Goal: Task Accomplishment & Management: Use online tool/utility

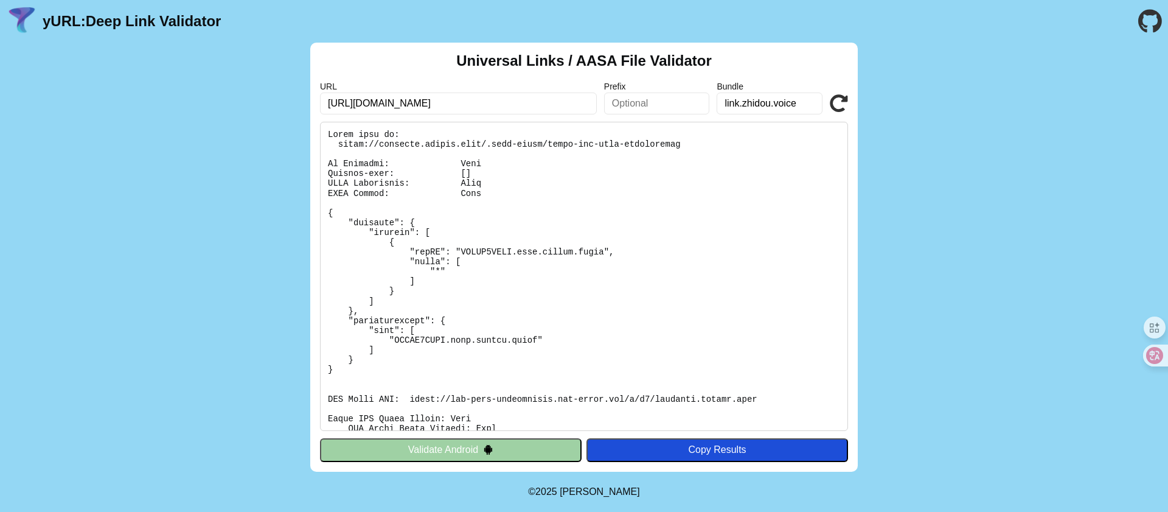
scroll to position [0, 4]
type input "[URL][DOMAIN_NAME]"
click button "Validate" at bounding box center [0, 0] width 0 height 0
click at [840, 107] on icon at bounding box center [839, 103] width 18 height 18
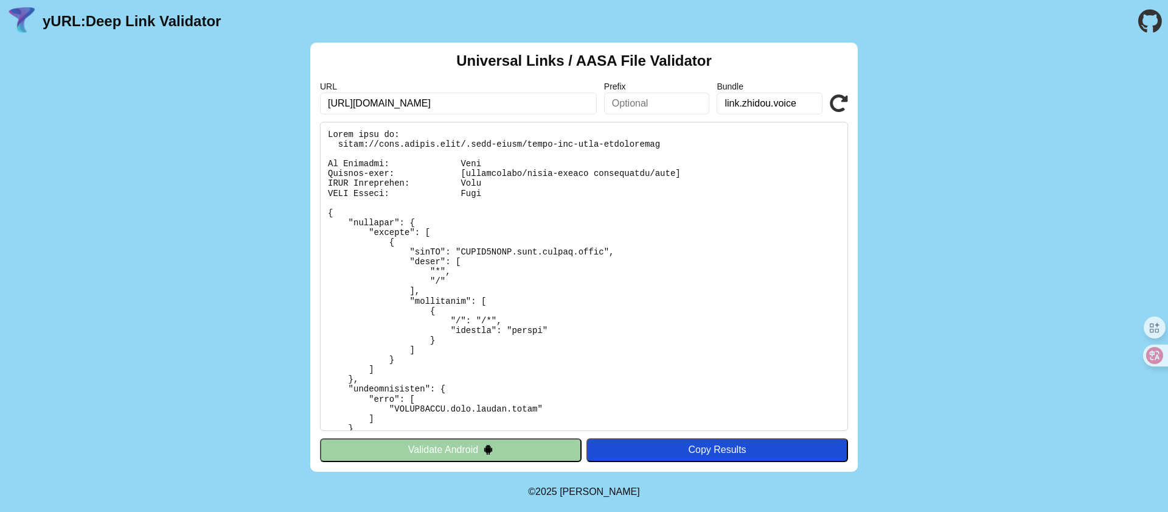
click at [373, 144] on pre at bounding box center [584, 276] width 528 height 309
drag, startPoint x: 338, startPoint y: 145, endPoint x: 468, endPoint y: 142, distance: 130.2
click at [468, 142] on pre at bounding box center [584, 276] width 528 height 309
click at [447, 103] on input "https://apis.zhidou.link/.well-known/apple-app-site-association" at bounding box center [458, 103] width 277 height 22
drag, startPoint x: 423, startPoint y: 100, endPoint x: 355, endPoint y: 103, distance: 68.2
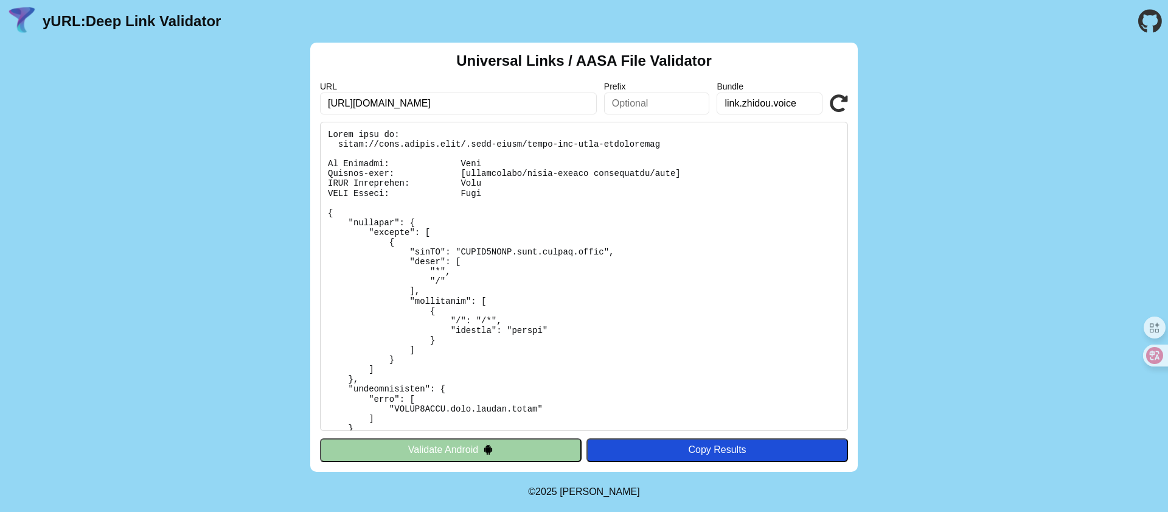
click at [355, 103] on input "https://apis.zhidou.link/.well-known/apple-app-site-association" at bounding box center [458, 103] width 277 height 22
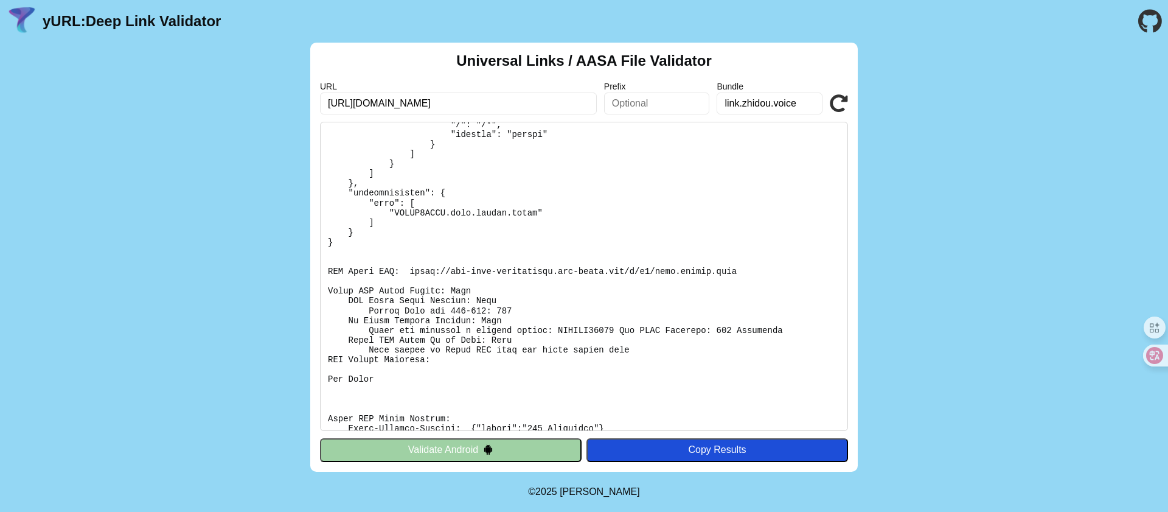
scroll to position [324, 0]
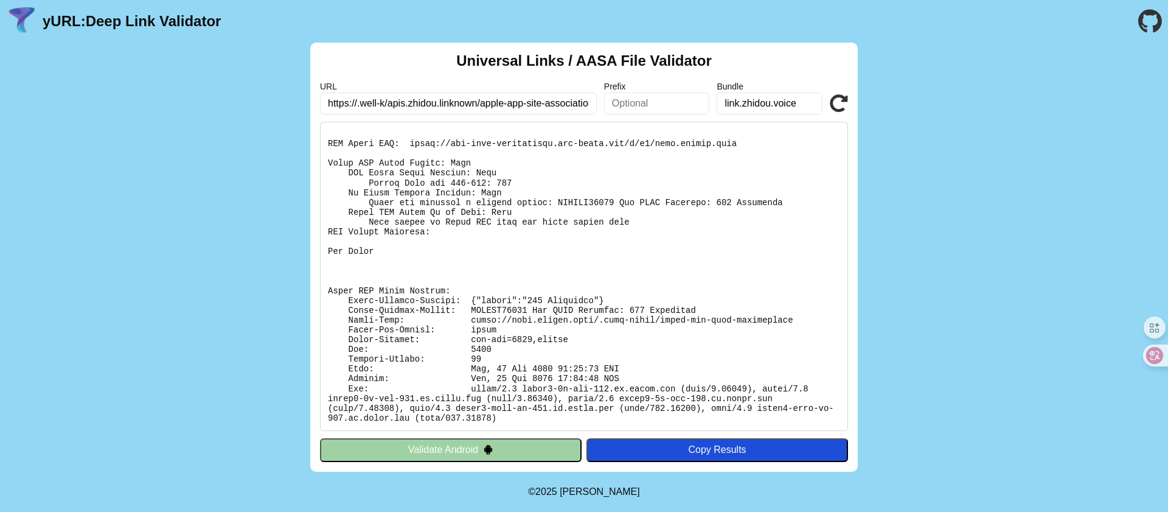
drag, startPoint x: 448, startPoint y: 100, endPoint x: 449, endPoint y: 111, distance: 11.1
click at [448, 100] on input "https://.well-k/apis.zhidou.linknown/apple-app-site-association" at bounding box center [458, 103] width 277 height 22
click at [512, 123] on pre at bounding box center [584, 276] width 528 height 309
drag, startPoint x: 423, startPoint y: 102, endPoint x: 623, endPoint y: 106, distance: 200.1
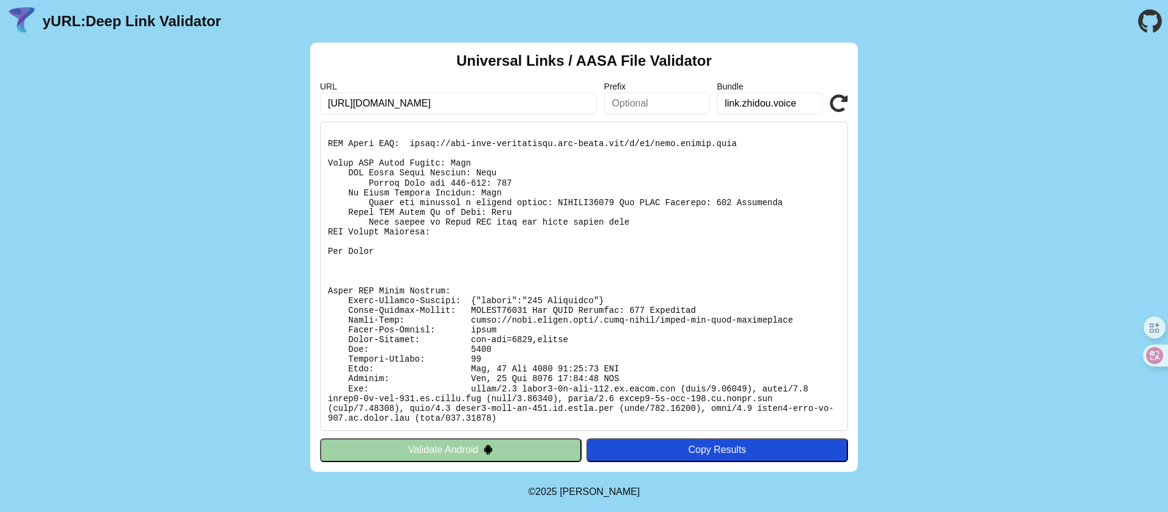
click at [623, 106] on div "URL https://apis.zhidou.link/.well-known/apple-app-site-association Prefix Bund…" at bounding box center [584, 98] width 528 height 33
type input "[URL][DOMAIN_NAME]"
click at [838, 105] on icon at bounding box center [839, 103] width 18 height 18
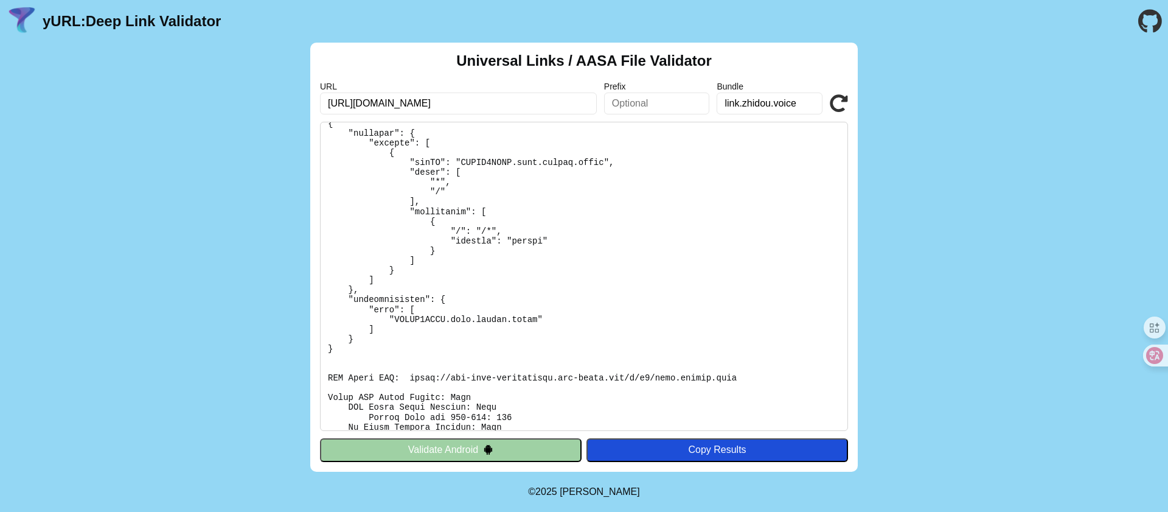
scroll to position [175, 0]
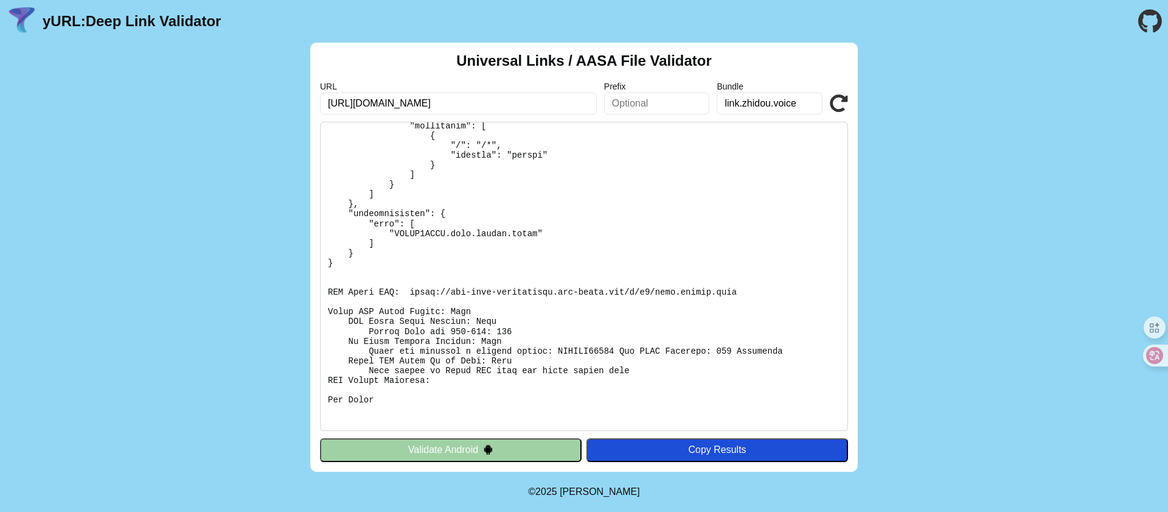
click at [844, 105] on icon at bounding box center [839, 103] width 18 height 18
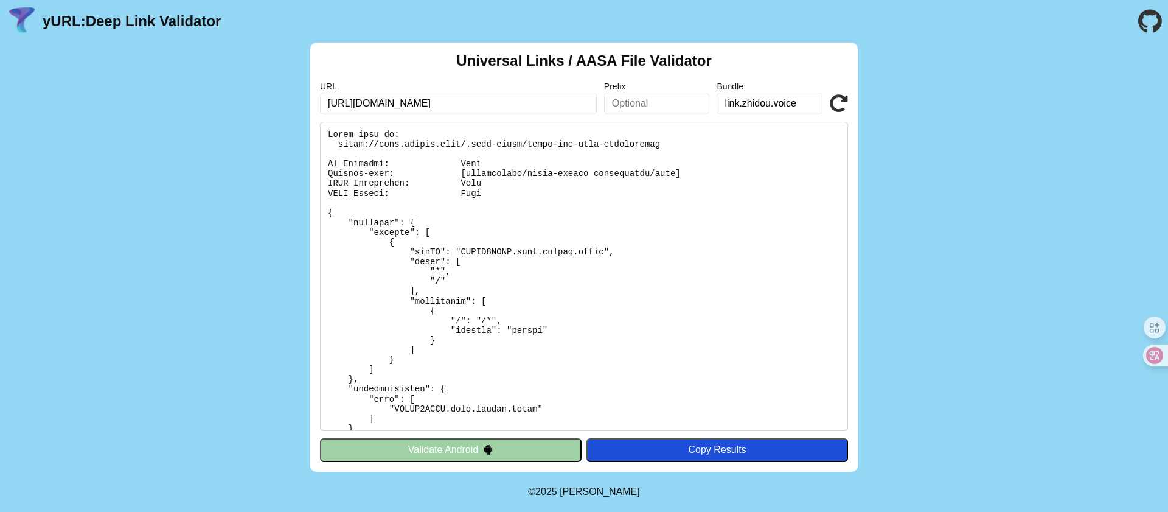
scroll to position [324, 0]
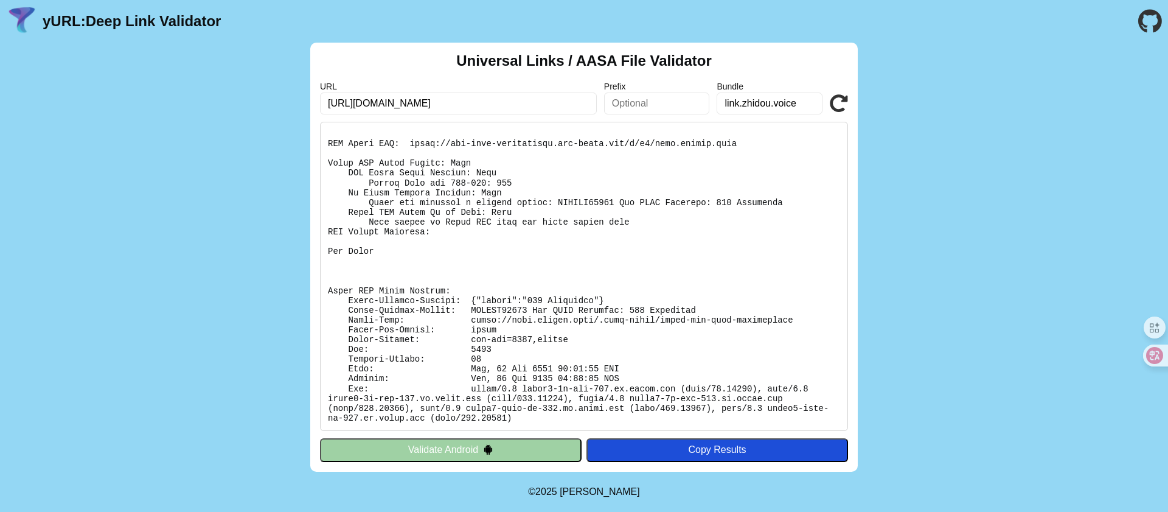
click at [473, 314] on pre at bounding box center [584, 276] width 528 height 309
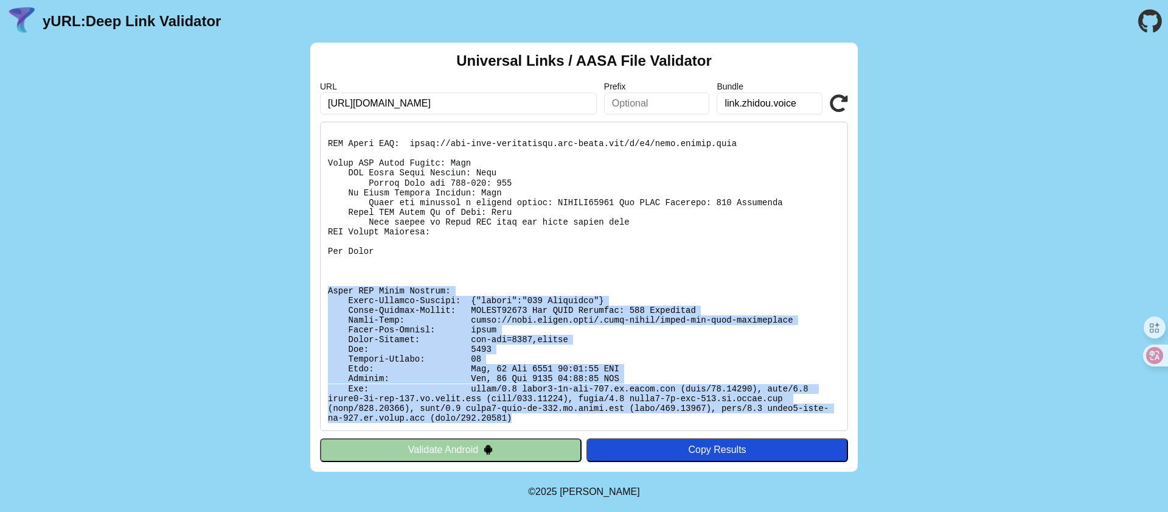
drag, startPoint x: 578, startPoint y: 414, endPoint x: 308, endPoint y: 292, distance: 295.6
click at [308, 292] on div "Universal Links / AASA File Validator URL https://apis.zhidou.link Prefix Bundl…" at bounding box center [584, 257] width 1168 height 429
copy pre "Apple CDN Debug Headers: Apple-Failure-Details: {"status":"403 Forbidden"} Appl…"
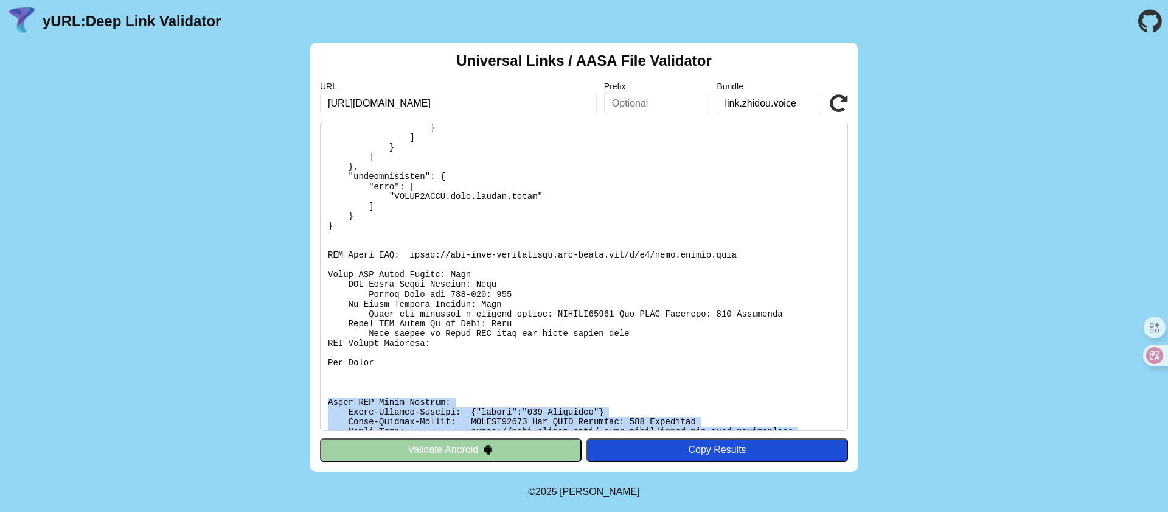
scroll to position [0, 0]
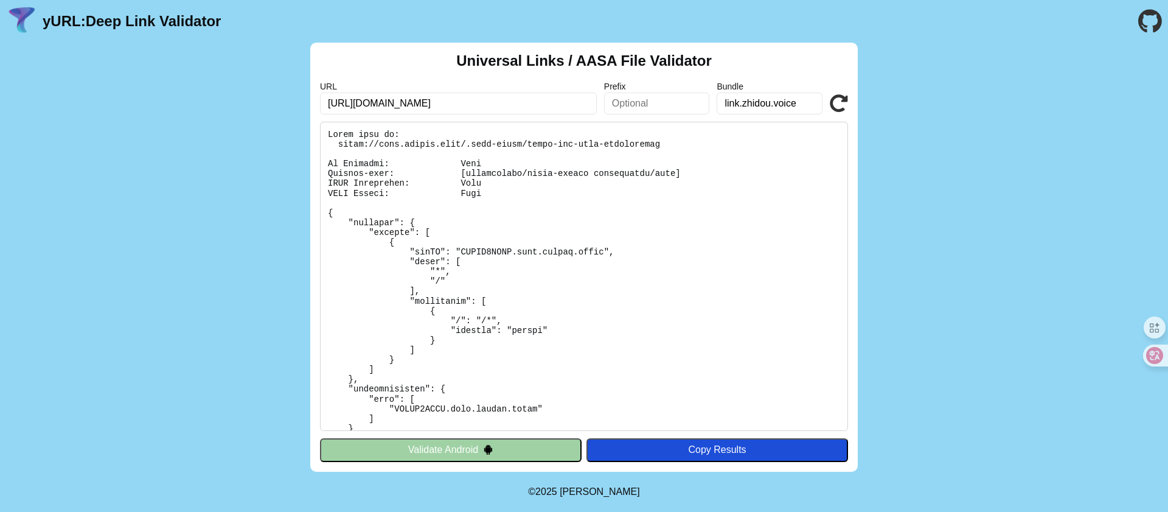
click at [560, 312] on pre at bounding box center [584, 276] width 528 height 309
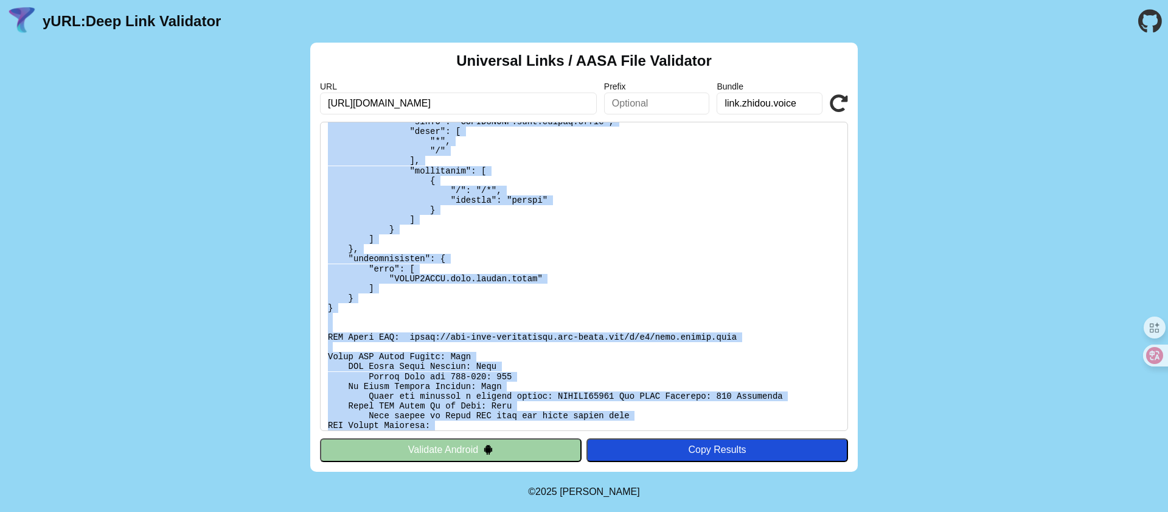
scroll to position [324, 0]
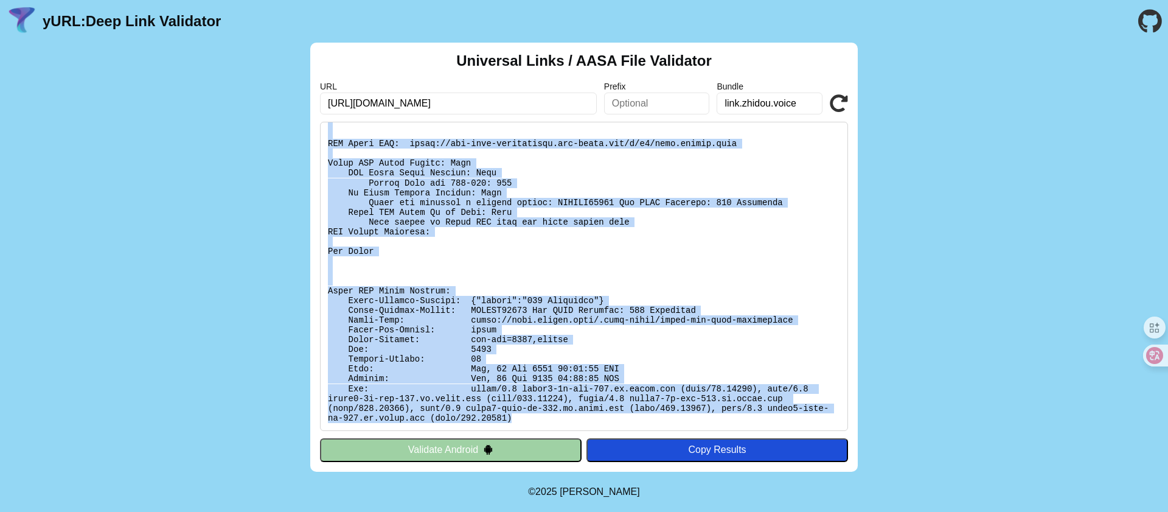
drag, startPoint x: 327, startPoint y: 132, endPoint x: 622, endPoint y: 421, distance: 412.5
click at [622, 421] on pre at bounding box center [584, 276] width 528 height 309
copy pre "Found file at: https://apis.zhidou.link/.well-known/apple-app-site-association …"
click at [626, 251] on pre at bounding box center [584, 276] width 528 height 309
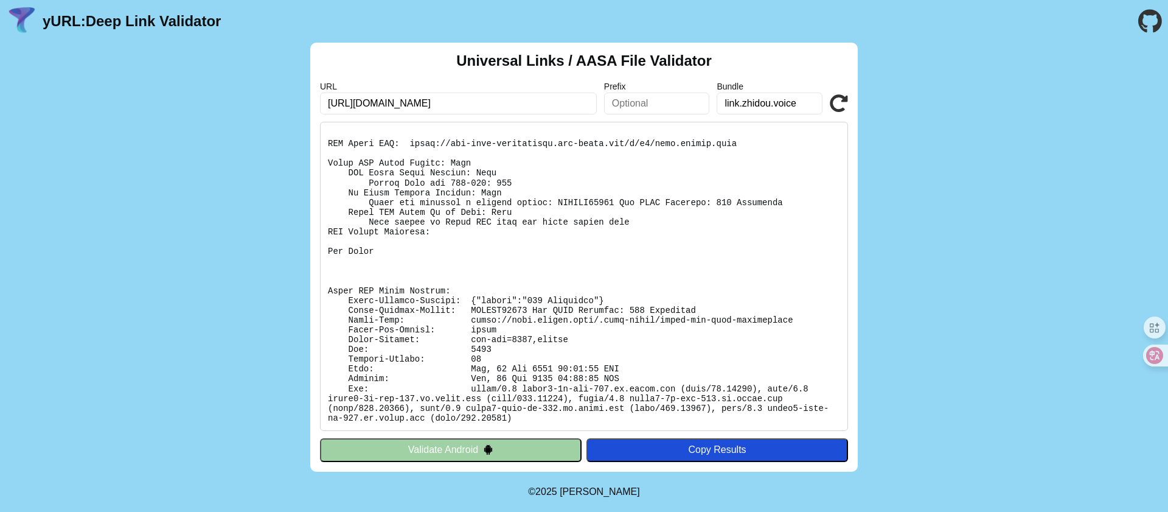
click at [836, 100] on icon at bounding box center [839, 103] width 18 height 18
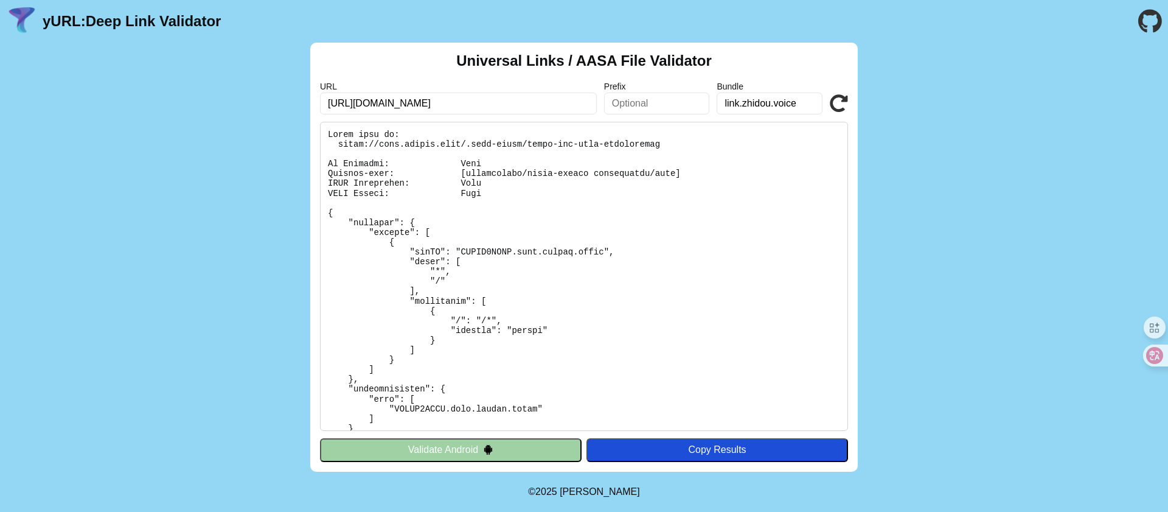
scroll to position [324, 0]
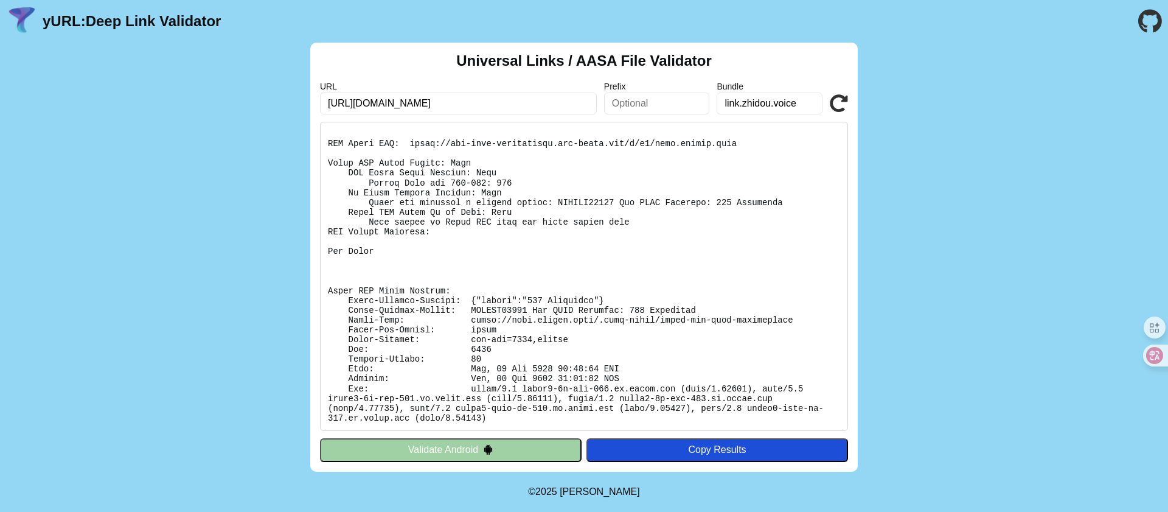
click at [834, 102] on icon at bounding box center [839, 103] width 18 height 18
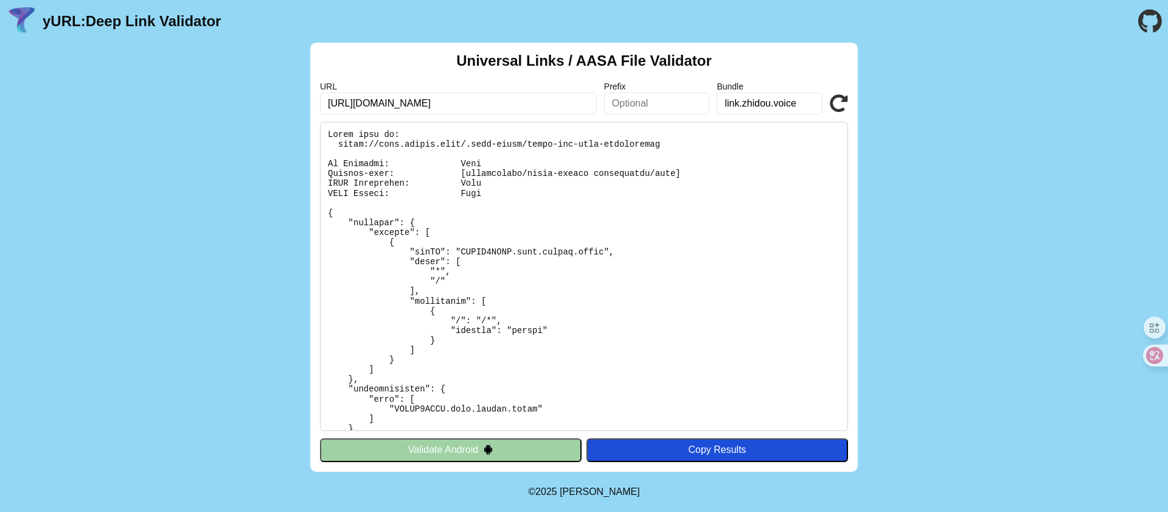
click at [764, 101] on input "link.zhidou.voice" at bounding box center [770, 103] width 106 height 22
click at [841, 102] on icon at bounding box center [839, 103] width 18 height 18
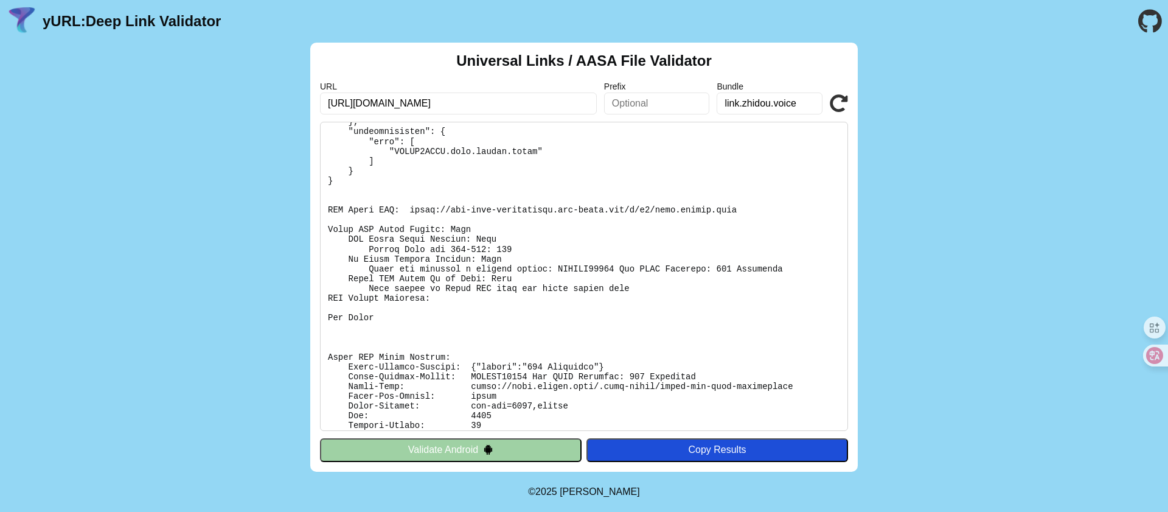
scroll to position [236, 0]
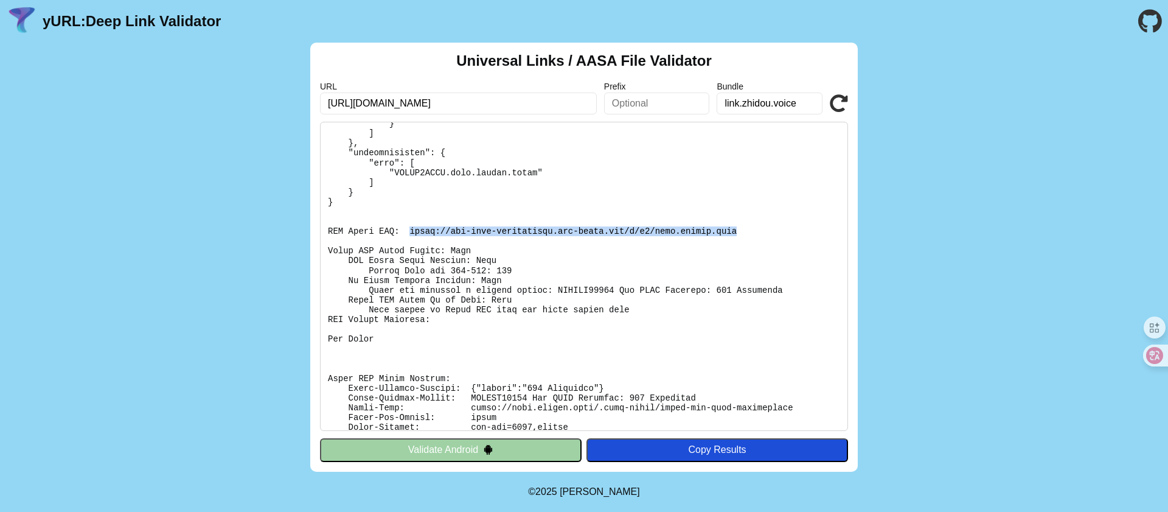
drag, startPoint x: 740, startPoint y: 232, endPoint x: 409, endPoint y: 231, distance: 330.3
click at [409, 231] on pre at bounding box center [584, 276] width 528 height 309
copy pre "[URL][DOMAIN_NAME][DOMAIN_NAME]"
click at [628, 238] on pre at bounding box center [584, 276] width 528 height 309
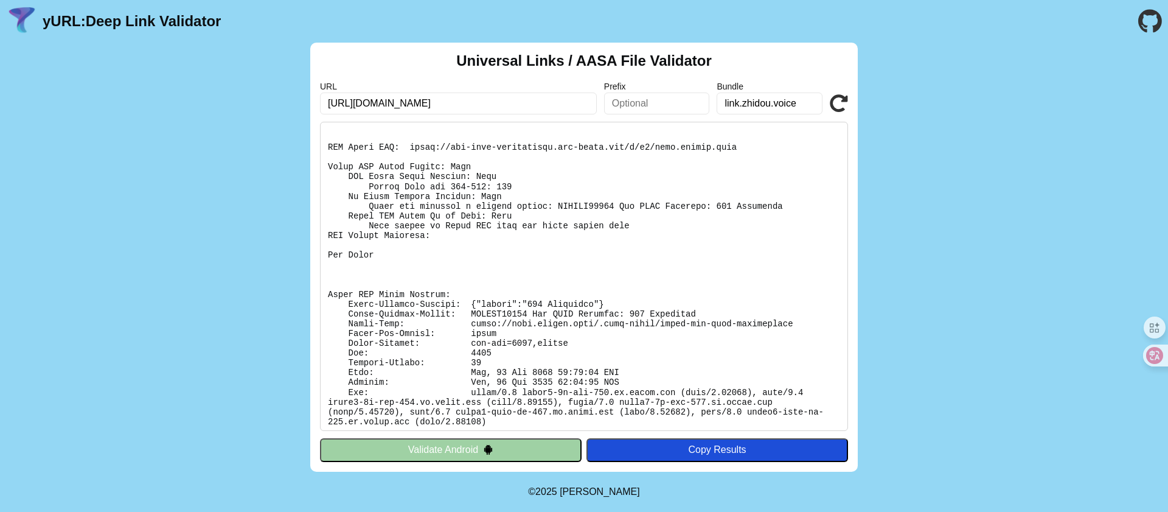
scroll to position [324, 0]
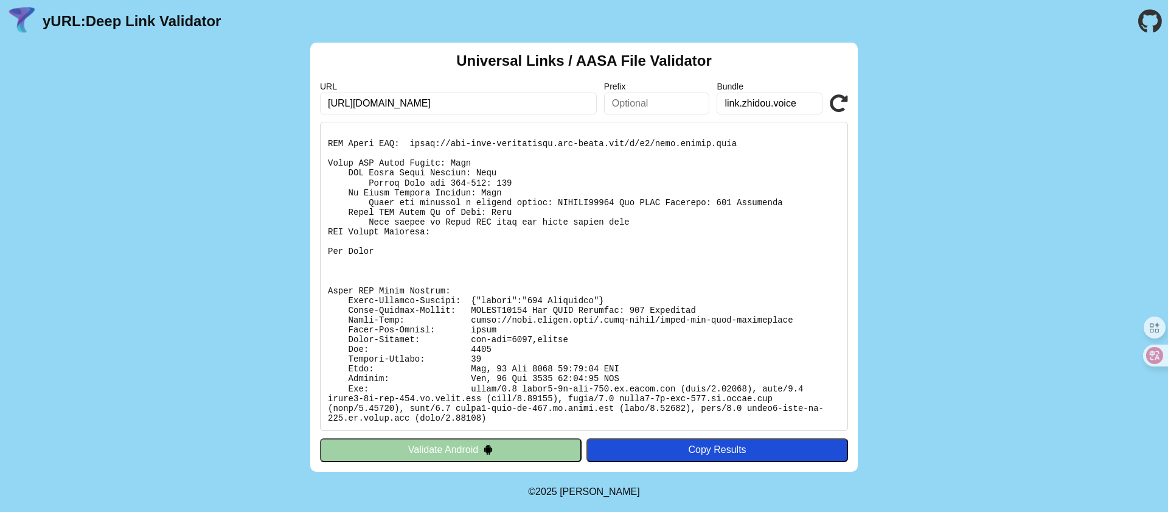
click at [647, 330] on pre at bounding box center [584, 276] width 528 height 309
click at [484, 336] on pre at bounding box center [584, 276] width 528 height 309
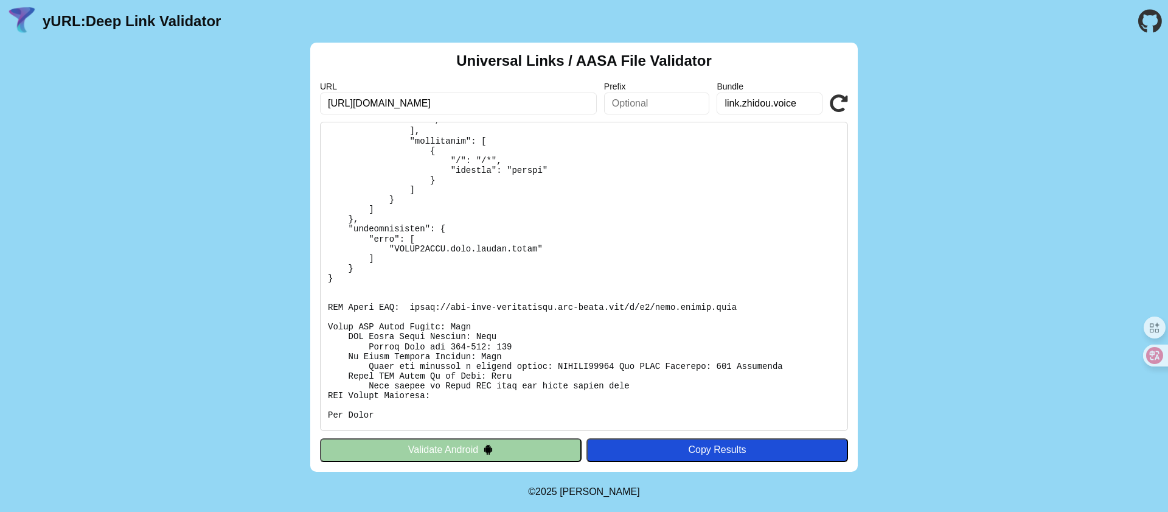
scroll to position [0, 0]
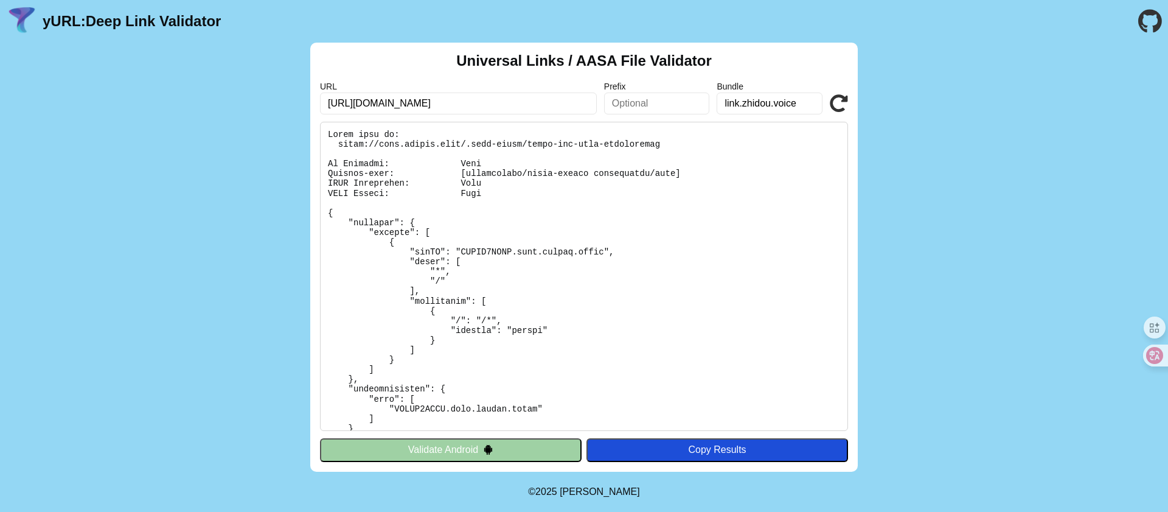
click at [685, 173] on pre at bounding box center [584, 276] width 528 height 309
click at [637, 173] on pre at bounding box center [584, 276] width 528 height 309
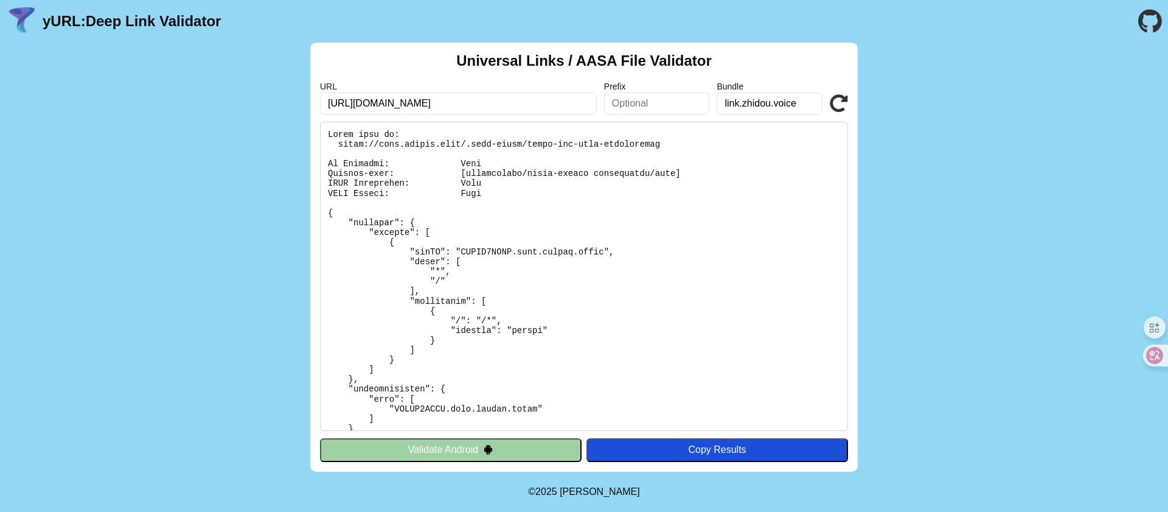
click at [608, 184] on pre at bounding box center [584, 276] width 528 height 309
click at [667, 176] on pre at bounding box center [584, 276] width 528 height 309
copy pre "Content-type: [application/octet-stream application/json]"
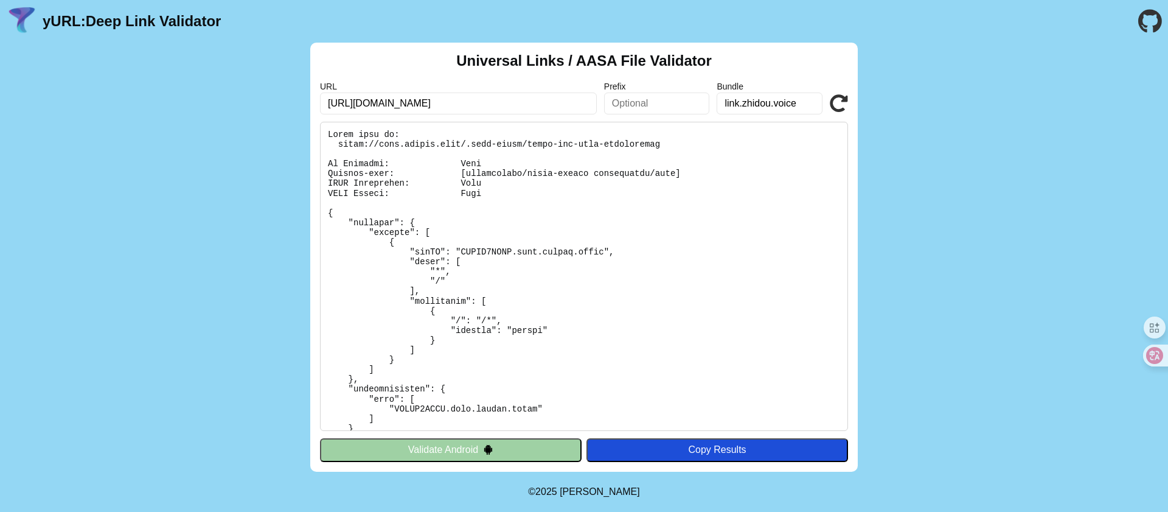
drag, startPoint x: 702, startPoint y: 361, endPoint x: 666, endPoint y: 449, distance: 94.7
click at [702, 362] on pre at bounding box center [584, 276] width 528 height 309
drag, startPoint x: 244, startPoint y: 306, endPoint x: 346, endPoint y: 411, distance: 146.7
click at [244, 307] on div "Universal Links / AASA File Validator URL https://apis.zhidou.link Prefix Bundl…" at bounding box center [584, 257] width 1168 height 429
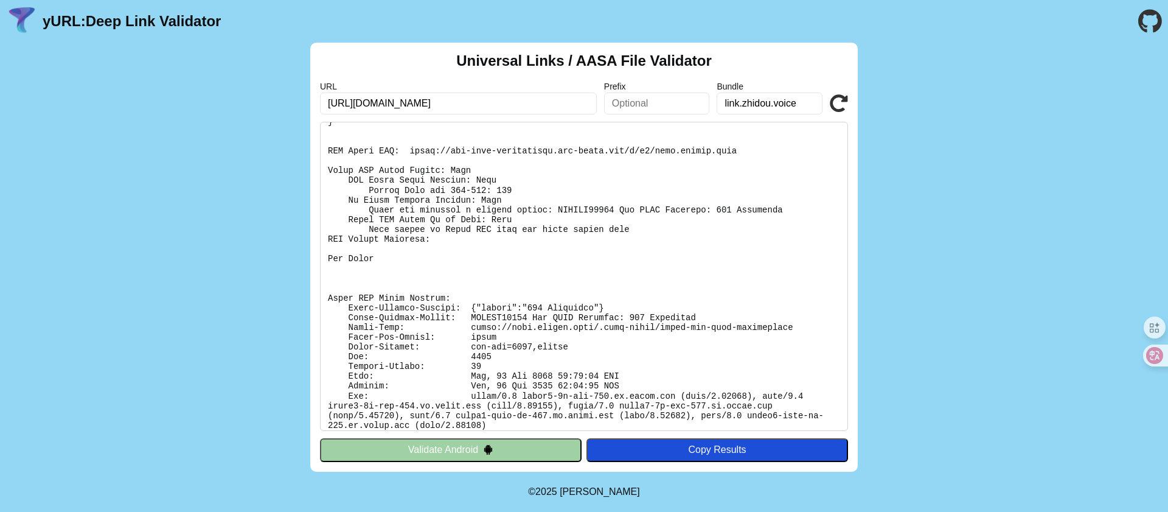
scroll to position [324, 0]
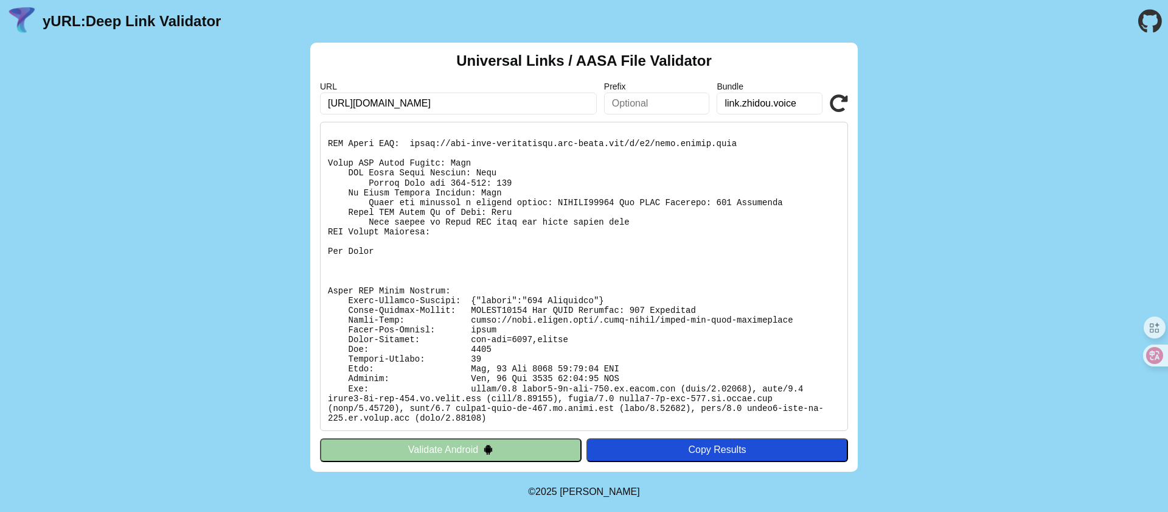
click at [744, 283] on pre at bounding box center [584, 276] width 528 height 309
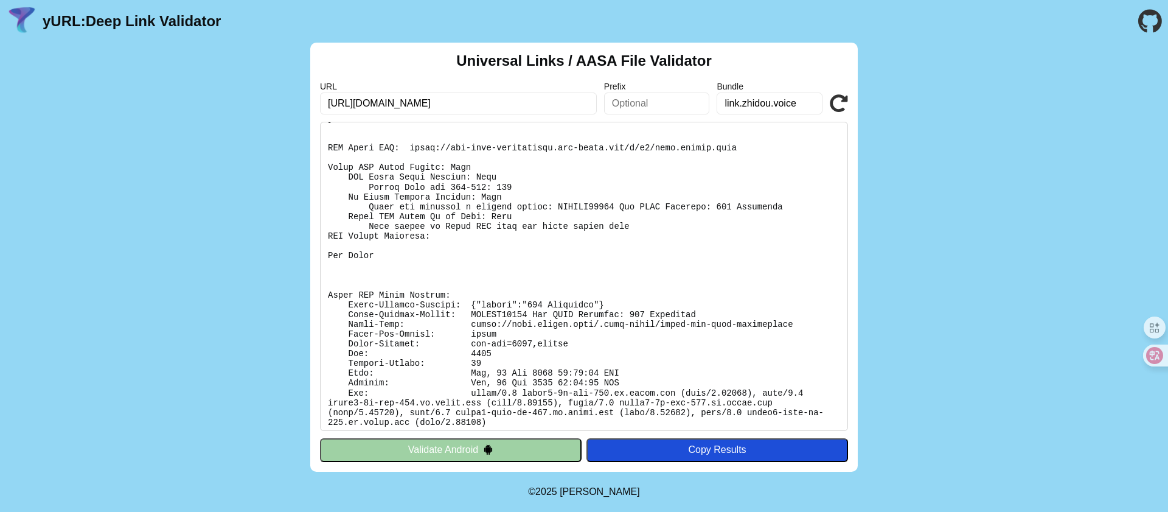
scroll to position [322, 0]
drag, startPoint x: 457, startPoint y: 105, endPoint x: 314, endPoint y: 103, distance: 143.6
click at [314, 103] on div "Universal Links / AASA File Validator URL https://apis.zhidou.link Prefix Bundl…" at bounding box center [583, 257] width 547 height 429
paste input "voice.zhidou.link/"
click at [529, 100] on input "[URL][DOMAIN_NAME]" at bounding box center [458, 103] width 277 height 22
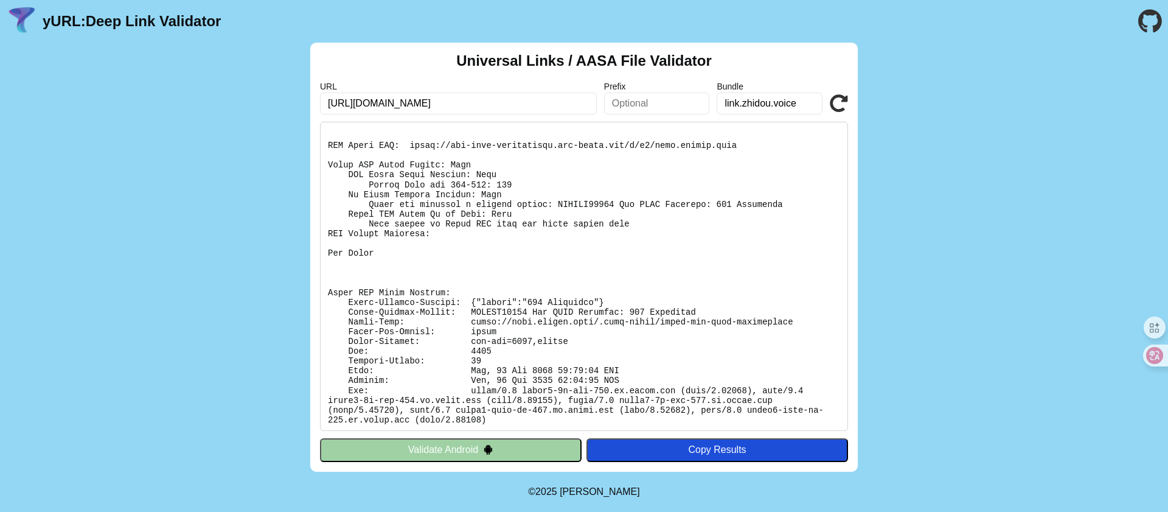
type input "[URL][DOMAIN_NAME]"
click at [842, 106] on icon at bounding box center [839, 103] width 18 height 18
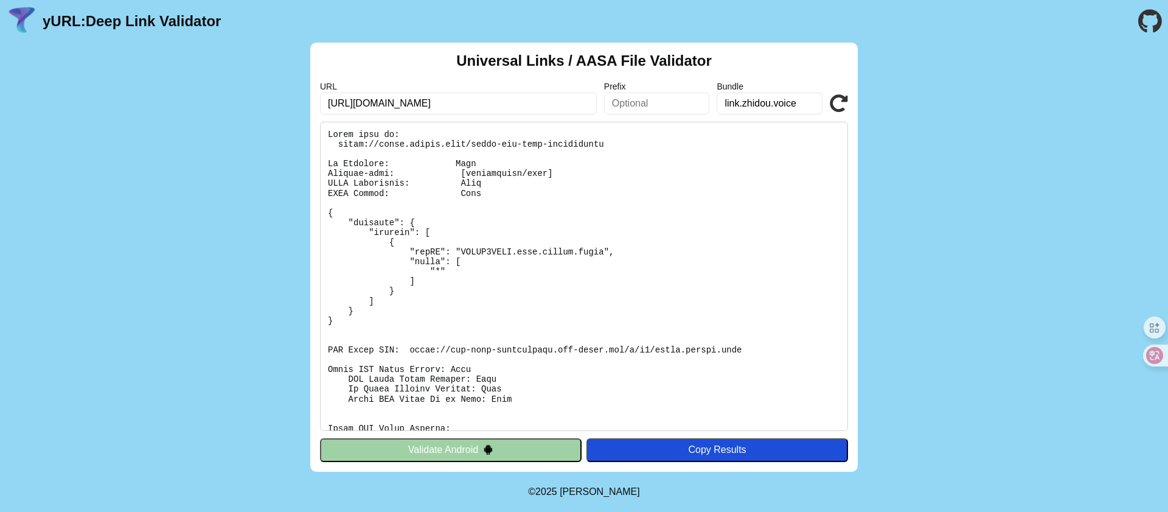
scroll to position [137, 0]
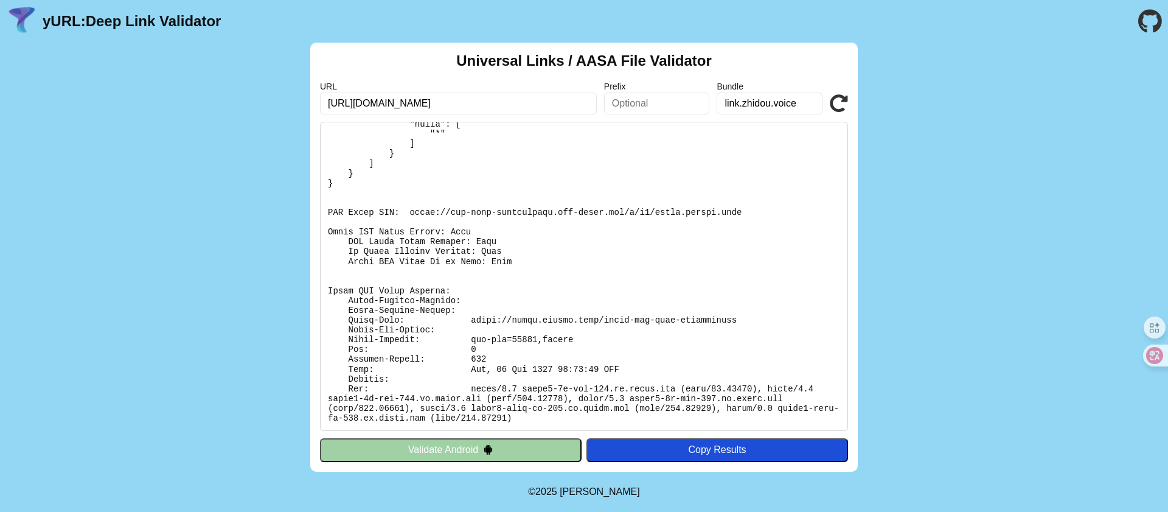
drag, startPoint x: 429, startPoint y: 103, endPoint x: 356, endPoint y: 102, distance: 73.0
click at [356, 102] on input "[URL][DOMAIN_NAME]" at bounding box center [458, 103] width 277 height 22
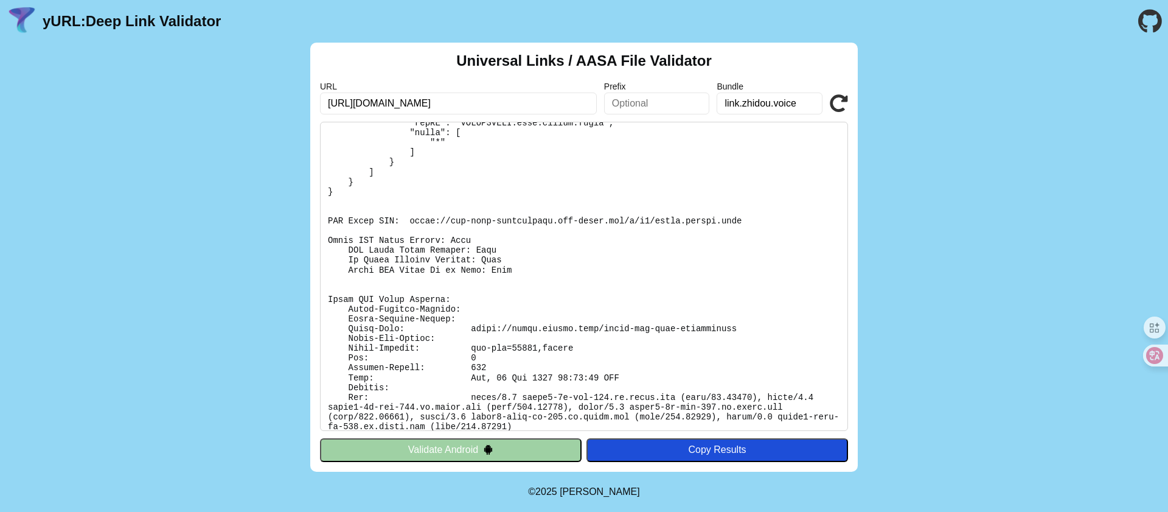
scroll to position [127, 0]
click at [838, 97] on icon at bounding box center [839, 103] width 18 height 18
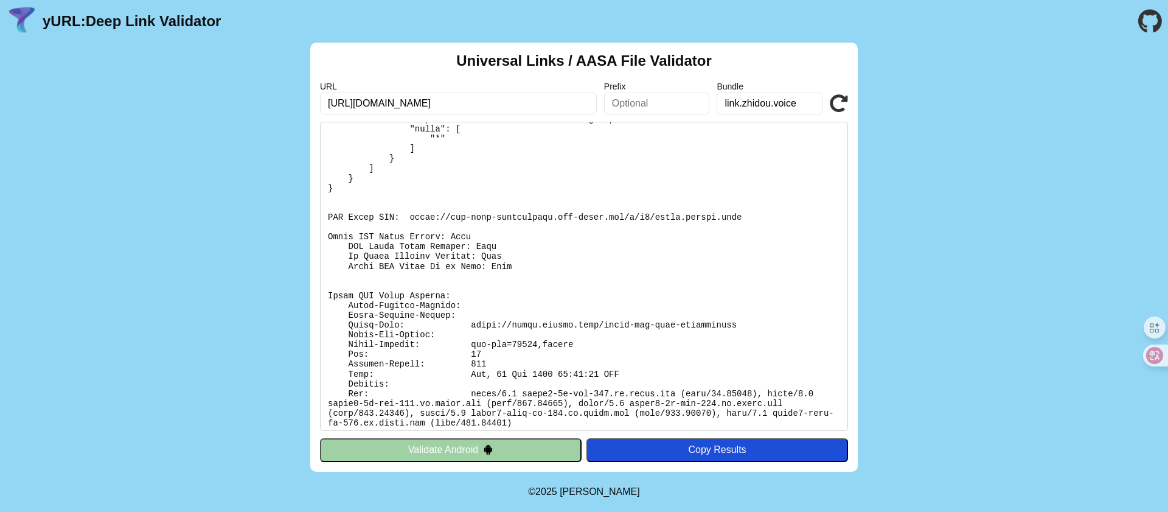
scroll to position [137, 0]
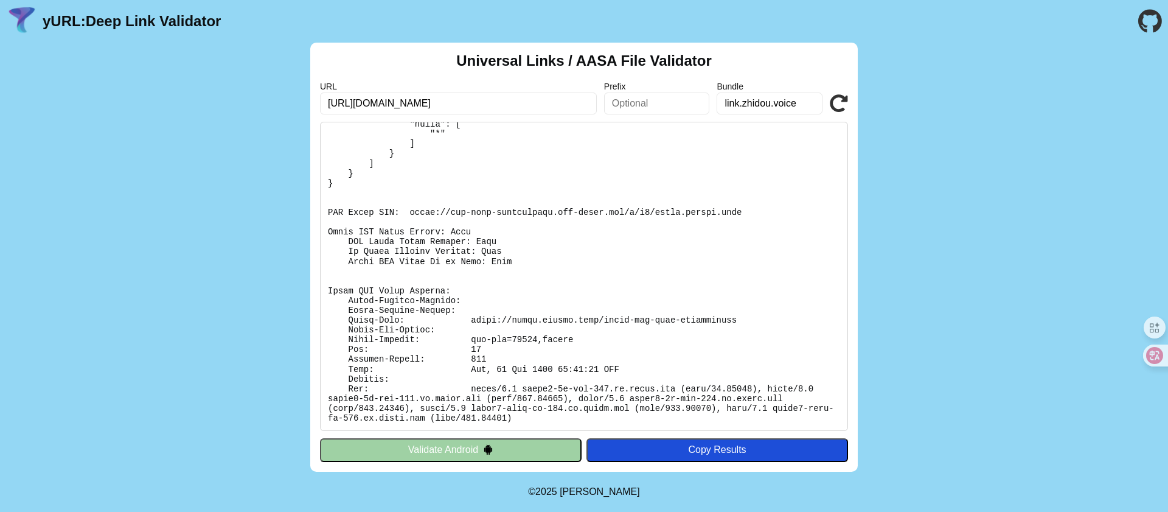
click at [841, 107] on icon at bounding box center [839, 103] width 18 height 18
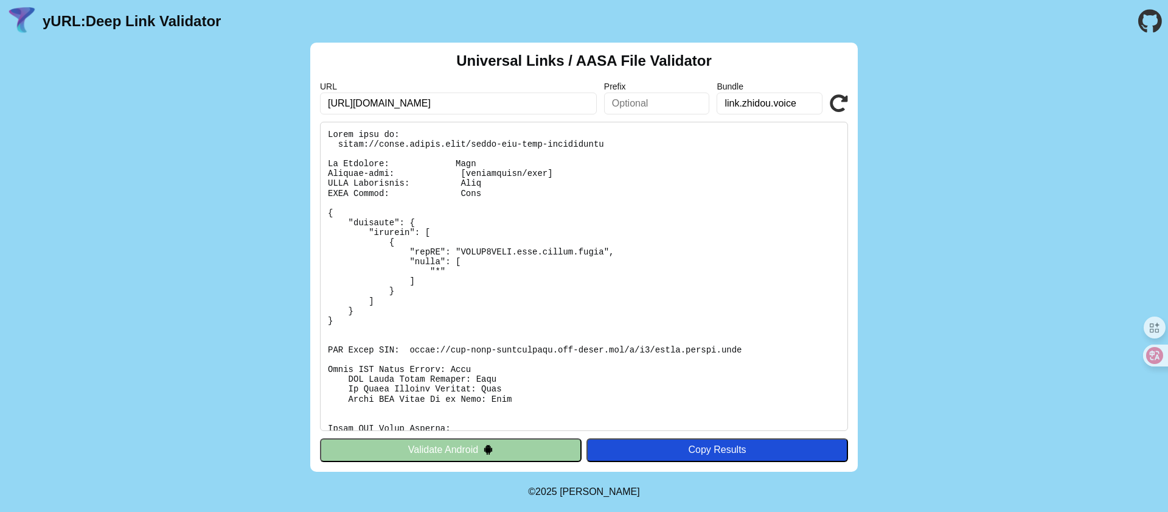
click at [837, 103] on icon at bounding box center [839, 103] width 18 height 18
click at [837, 102] on icon at bounding box center [839, 103] width 18 height 18
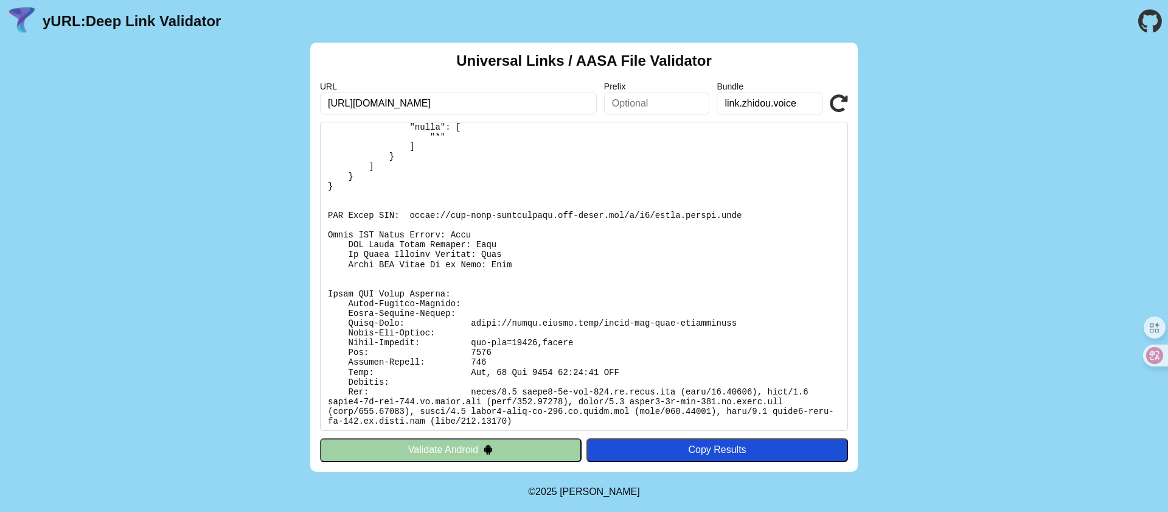
scroll to position [137, 0]
click at [612, 235] on pre at bounding box center [584, 276] width 528 height 309
click at [839, 88] on div "URL https://voice.zhidou.link/ Prefix Bundle link.zhidou.voice Validate" at bounding box center [584, 98] width 528 height 33
click at [839, 94] on icon at bounding box center [839, 103] width 18 height 18
